Goal: Transaction & Acquisition: Book appointment/travel/reservation

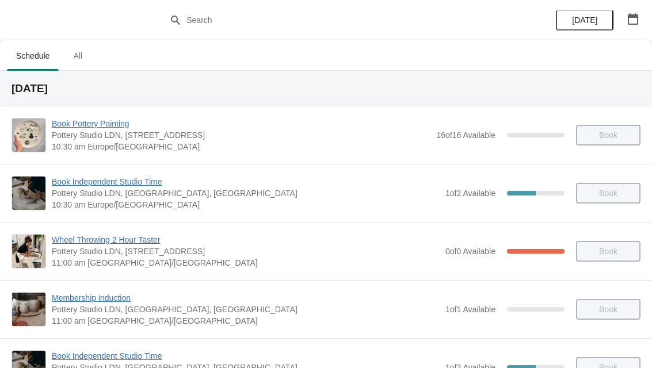
click at [635, 19] on icon "button" at bounding box center [633, 19] width 12 height 12
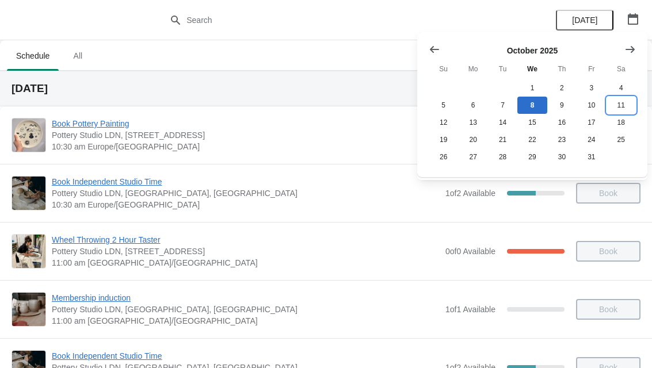
click at [621, 112] on button "11" at bounding box center [620, 105] width 29 height 17
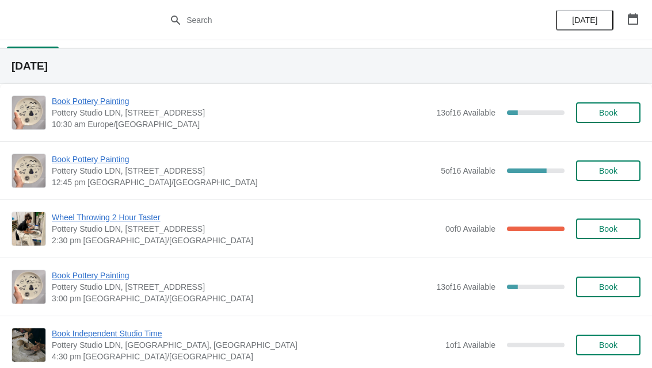
scroll to position [30, 0]
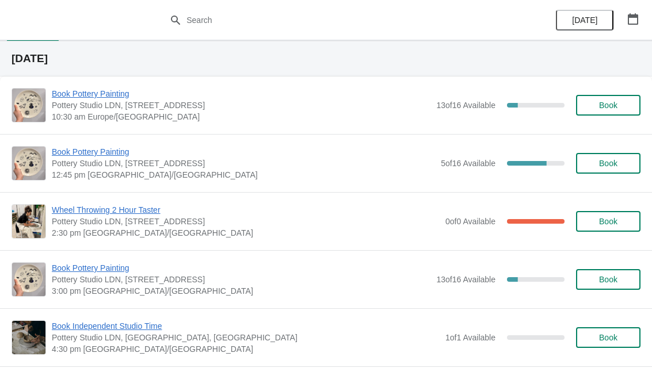
click at [611, 279] on span "Book" at bounding box center [608, 279] width 18 height 9
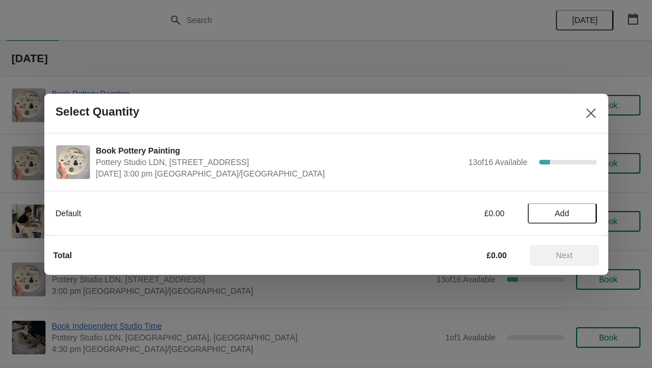
click at [557, 200] on div "Default £0.00 Add" at bounding box center [326, 208] width 541 height 32
click at [563, 218] on span "Add" at bounding box center [562, 213] width 14 height 9
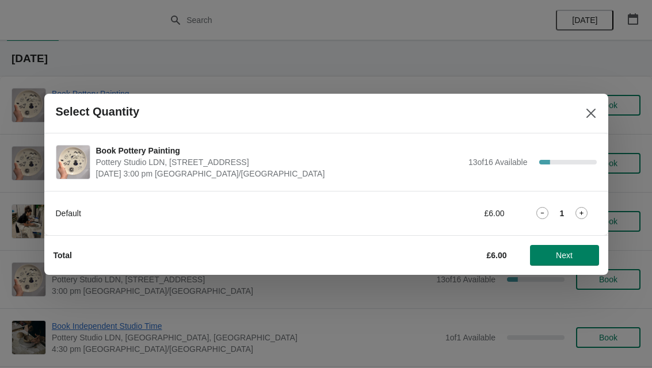
click at [571, 260] on span "Next" at bounding box center [564, 255] width 17 height 9
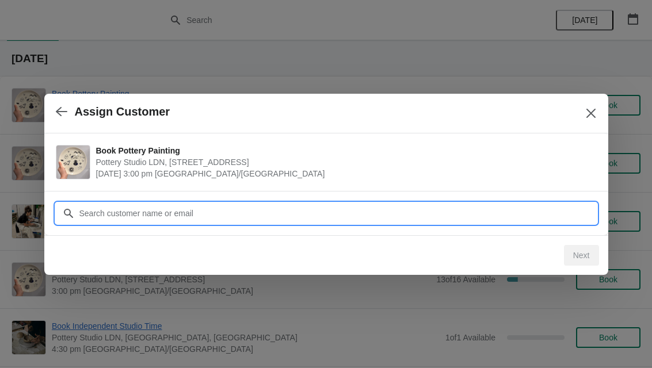
click at [361, 209] on input "Customer" at bounding box center [338, 213] width 518 height 21
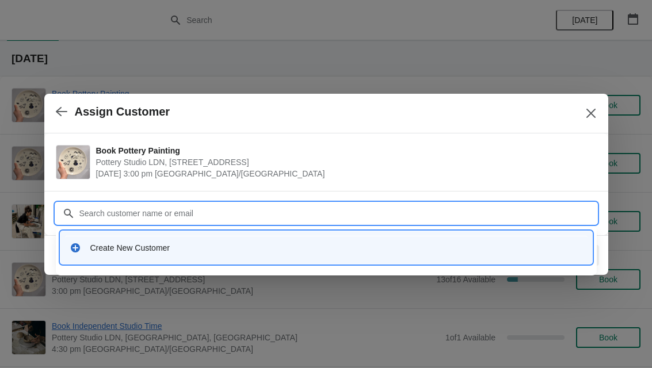
click at [166, 247] on div "Create New Customer" at bounding box center [336, 248] width 492 height 12
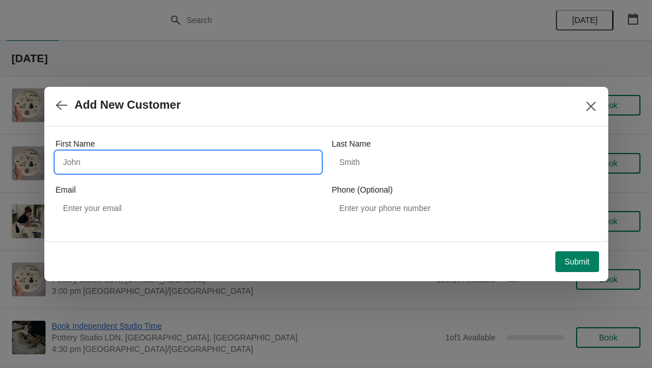
click at [174, 169] on input "First Name" at bounding box center [188, 162] width 265 height 21
type input "Megan"
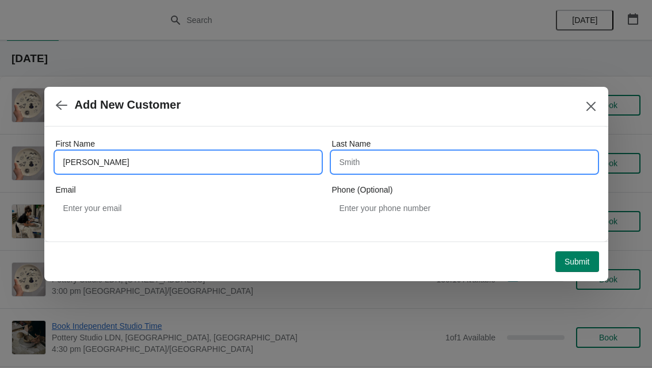
click at [443, 169] on input "Last Name" at bounding box center [464, 162] width 265 height 21
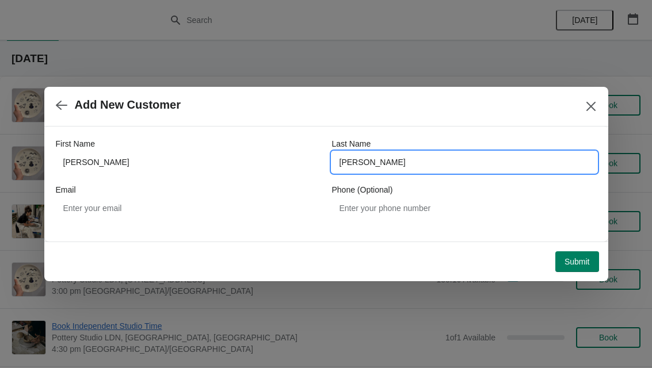
type input "Beadel"
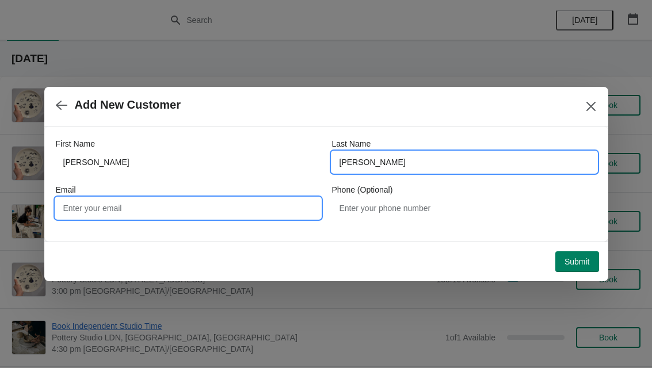
click at [68, 215] on input "Email" at bounding box center [188, 208] width 265 height 21
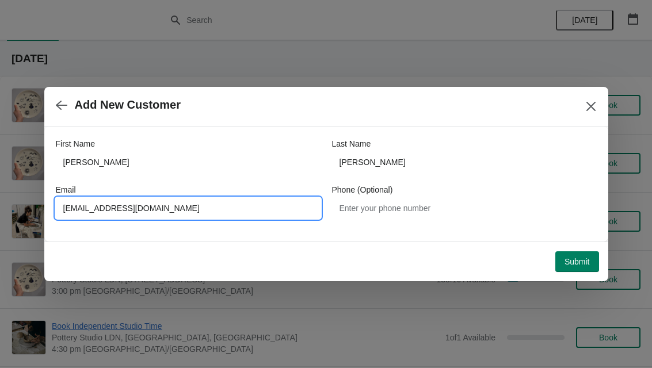
type input "Meganbeadel2@gmail.com"
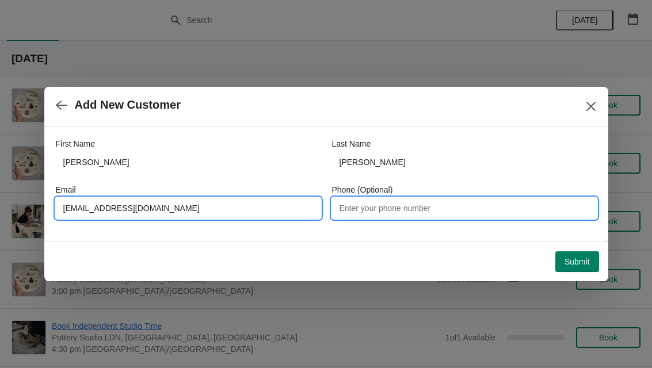
click at [430, 206] on input "Phone (Optional)" at bounding box center [464, 208] width 265 height 21
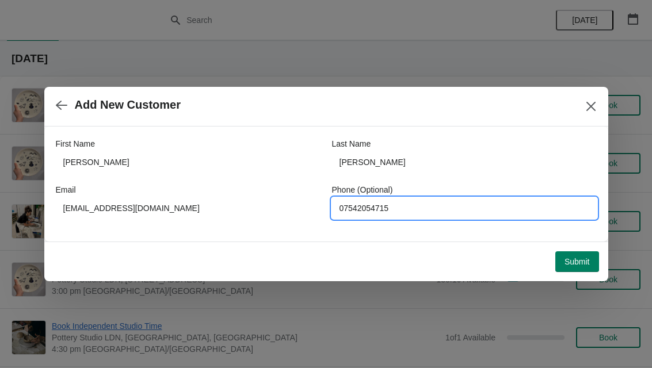
type input "07542054715"
click at [577, 267] on button "Submit" at bounding box center [577, 261] width 44 height 21
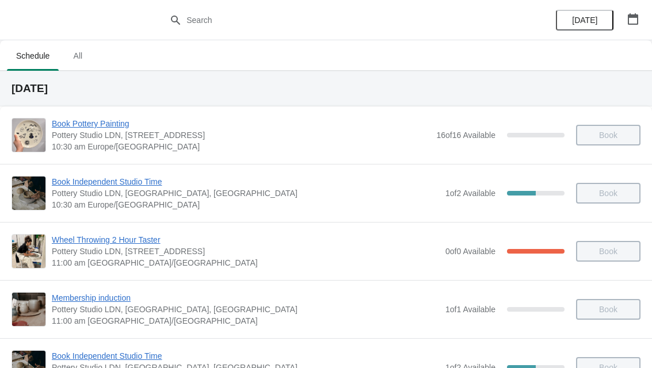
click at [638, 20] on button "button" at bounding box center [632, 19] width 21 height 21
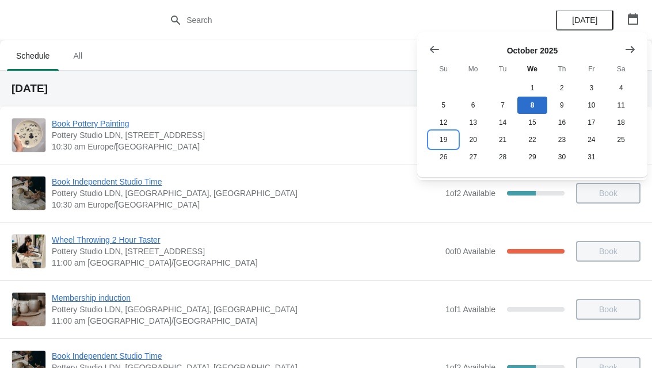
click at [443, 144] on button "19" at bounding box center [443, 139] width 29 height 17
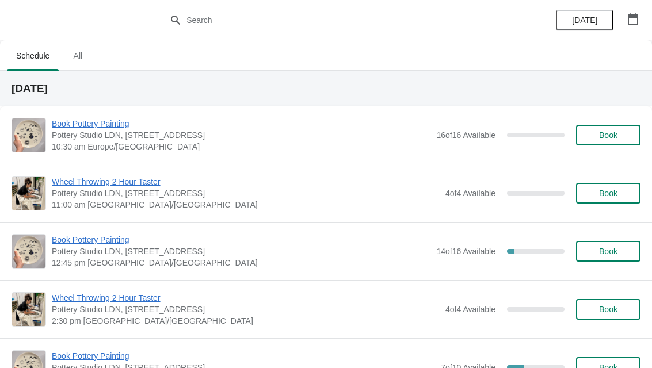
click at [607, 252] on span "Book" at bounding box center [608, 251] width 18 height 9
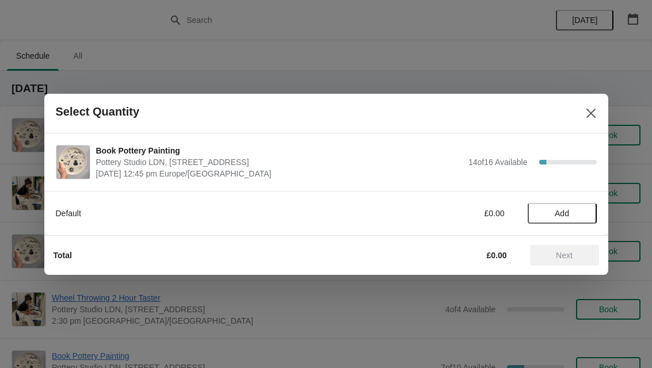
click at [565, 221] on button "Add" at bounding box center [561, 213] width 69 height 21
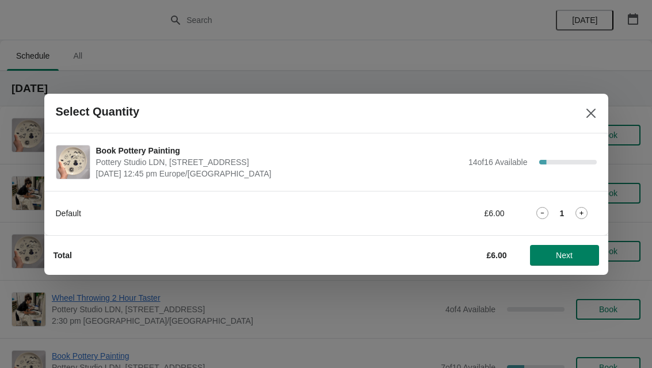
click at [592, 209] on div "1" at bounding box center [561, 213] width 69 height 12
click at [579, 209] on icon at bounding box center [581, 213] width 12 height 12
click at [568, 254] on span "Next" at bounding box center [564, 255] width 17 height 9
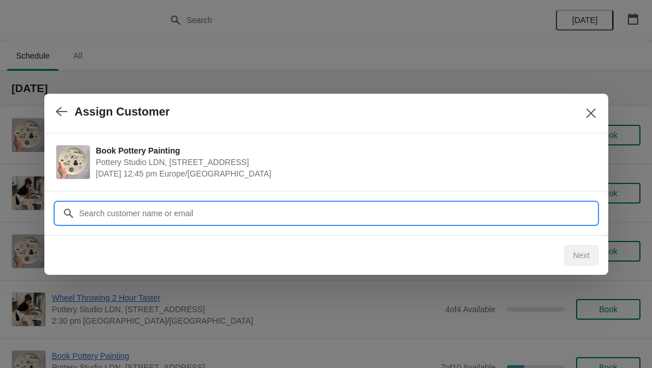
click at [475, 209] on input "Customer" at bounding box center [338, 213] width 518 height 21
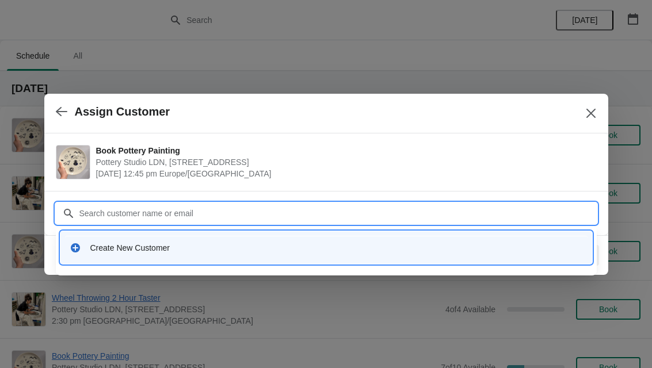
click at [250, 239] on div "Create New Customer" at bounding box center [326, 248] width 522 height 24
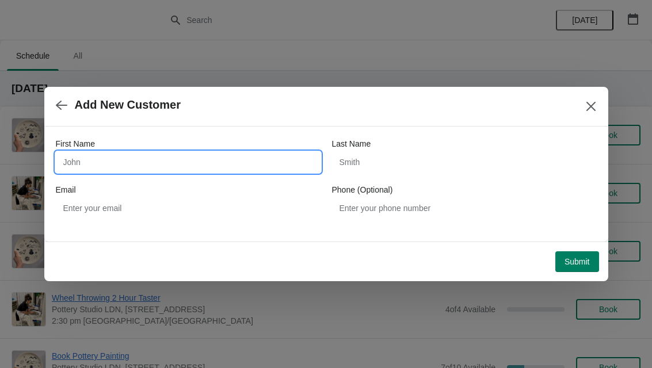
click at [170, 172] on input "First Name" at bounding box center [188, 162] width 265 height 21
type input "[PERSON_NAME]"
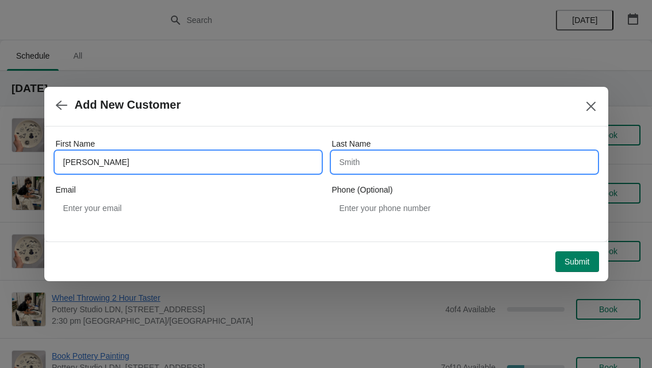
click at [410, 157] on input "Last Name" at bounding box center [464, 162] width 265 height 21
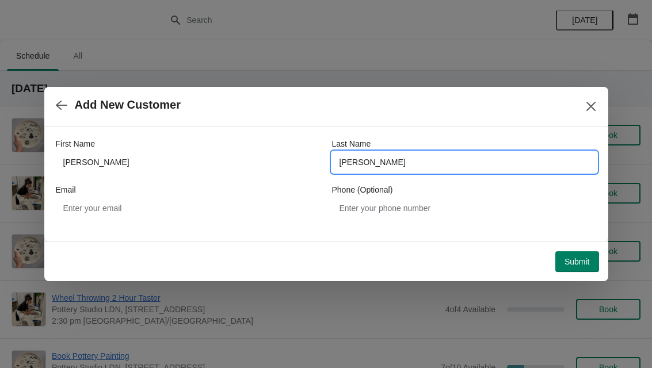
type input "[PERSON_NAME]"
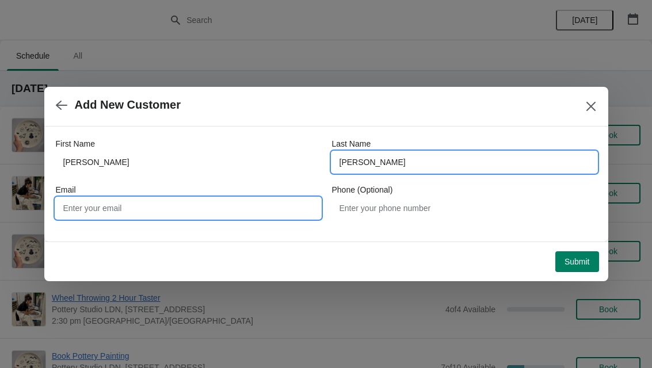
click at [250, 209] on input "Email" at bounding box center [188, 208] width 265 height 21
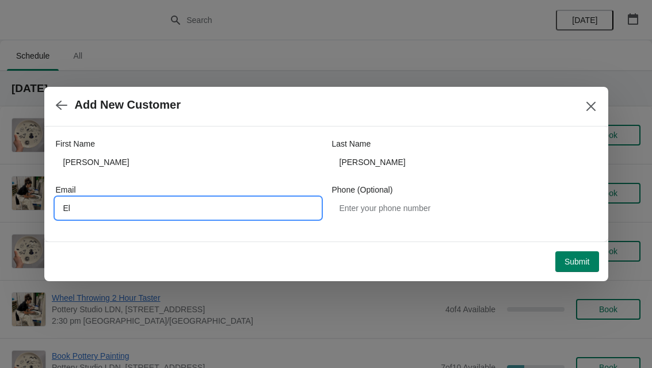
type input "E"
type input "[EMAIL_ADDRESS][DOMAIN_NAME]"
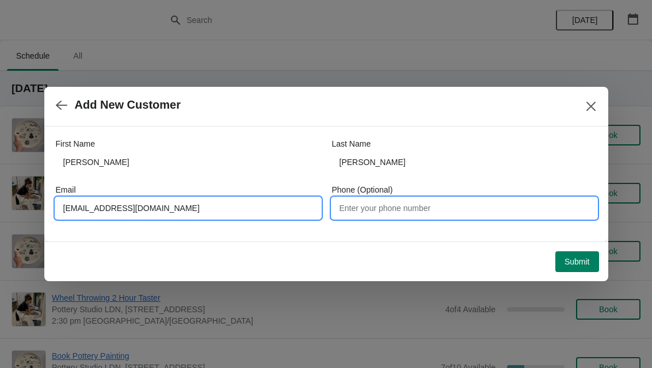
click at [444, 213] on input "Phone (Optional)" at bounding box center [464, 208] width 265 height 21
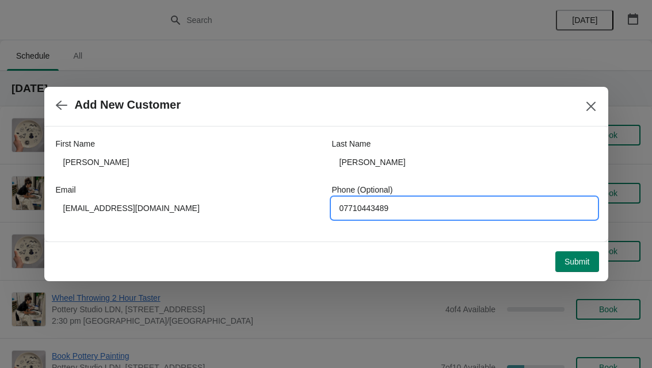
type input "07710443489"
click at [582, 258] on span "Submit" at bounding box center [576, 261] width 25 height 9
